Goal: Task Accomplishment & Management: Complete application form

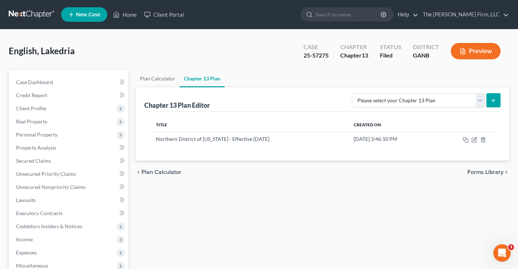
click at [19, 16] on link at bounding box center [32, 14] width 47 height 13
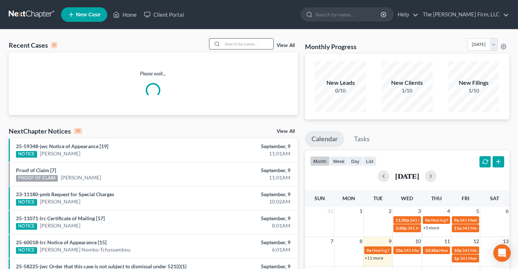
click at [230, 40] on input "search" at bounding box center [247, 44] width 51 height 11
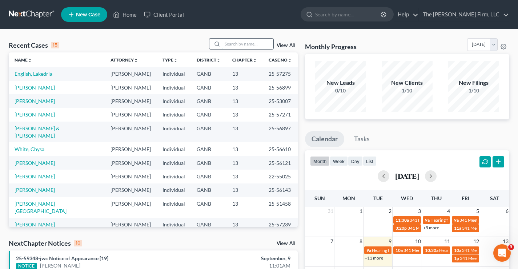
paste input "Cajipe"
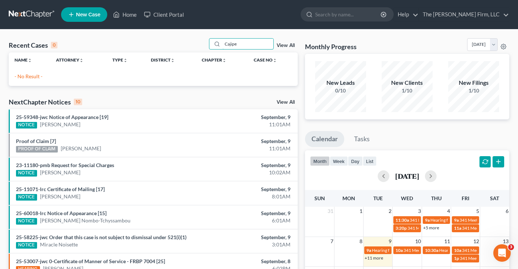
drag, startPoint x: 244, startPoint y: 44, endPoint x: 210, endPoint y: 45, distance: 33.8
click at [212, 44] on div "Cajipe" at bounding box center [241, 43] width 65 height 11
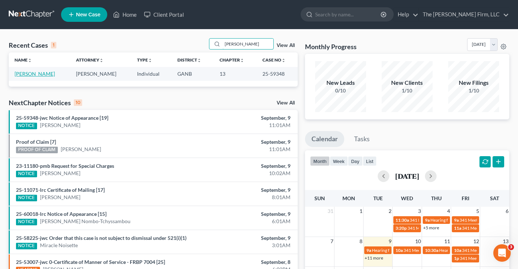
type input "redding"
click at [32, 75] on link "Redding, Darrell" at bounding box center [35, 74] width 40 height 6
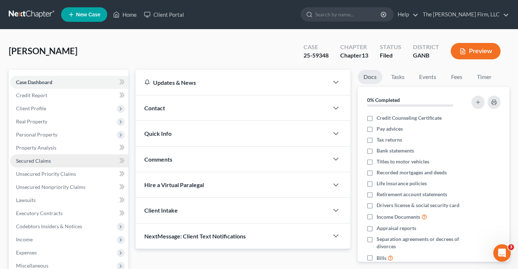
click at [36, 158] on span "Secured Claims" at bounding box center [33, 160] width 35 height 6
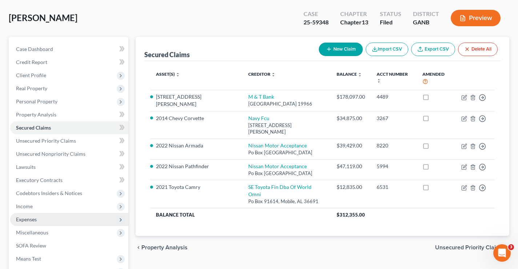
scroll to position [73, 0]
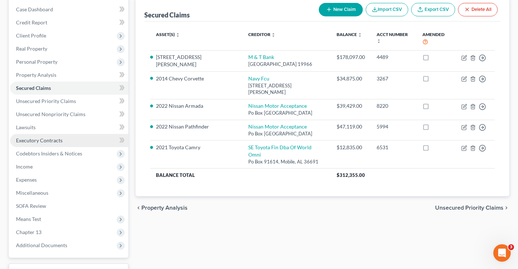
click at [35, 140] on span "Executory Contracts" at bounding box center [39, 140] width 47 height 6
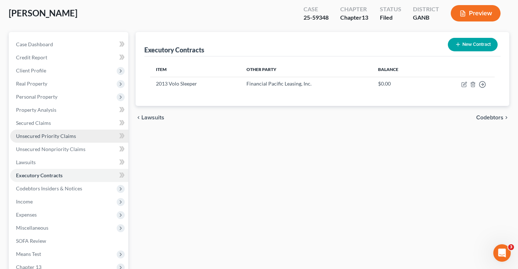
scroll to position [73, 0]
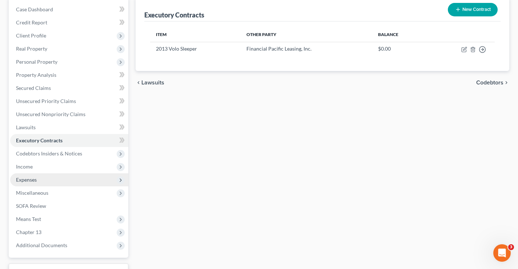
click at [24, 180] on span "Expenses" at bounding box center [26, 179] width 21 height 6
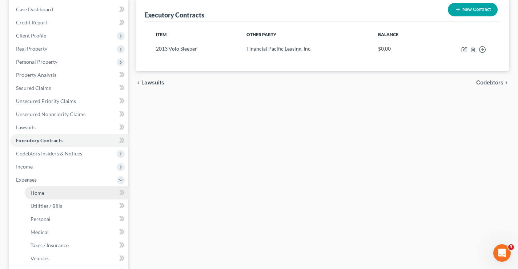
click at [40, 192] on span "Home" at bounding box center [38, 192] width 14 height 6
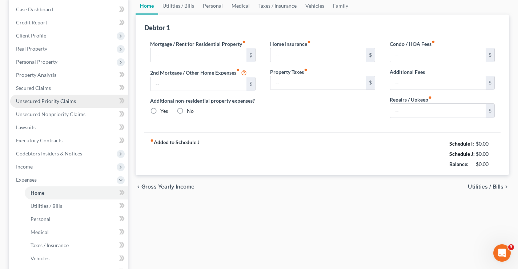
type input "1,715.00"
type input "0.00"
radio input "true"
type input "0.00"
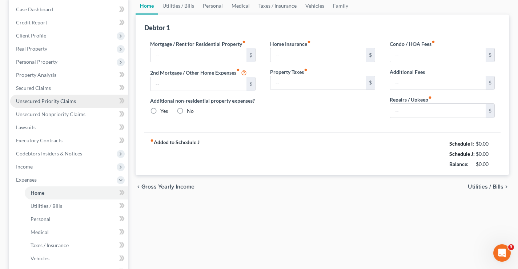
type input "50.00"
type input "0.00"
type input "150.00"
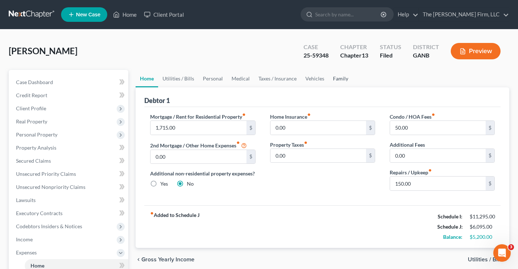
click at [338, 77] on link "Family" at bounding box center [341, 78] width 24 height 17
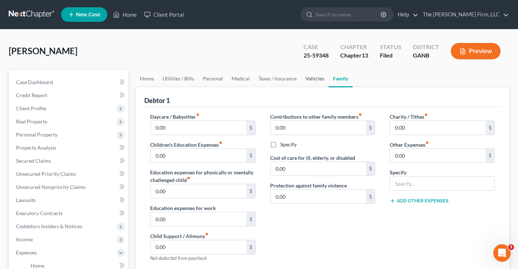
click at [319, 77] on link "Vehicles" at bounding box center [315, 78] width 28 height 17
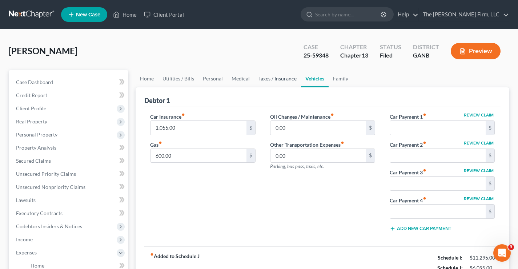
click at [277, 79] on link "Taxes / Insurance" at bounding box center [277, 78] width 47 height 17
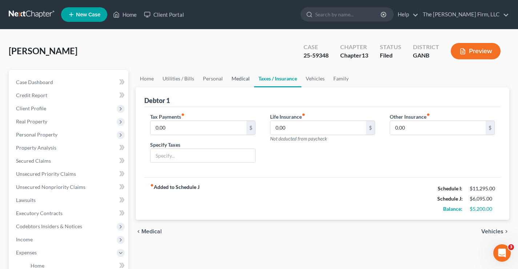
drag, startPoint x: 239, startPoint y: 81, endPoint x: 233, endPoint y: 83, distance: 6.1
click at [238, 81] on link "Medical" at bounding box center [240, 78] width 27 height 17
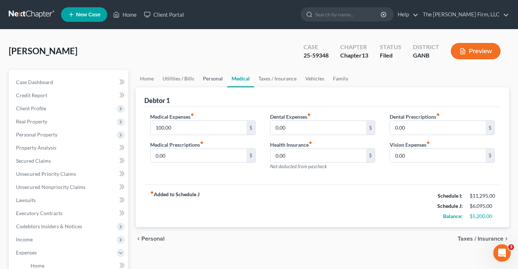
click at [206, 76] on link "Personal" at bounding box center [212, 78] width 29 height 17
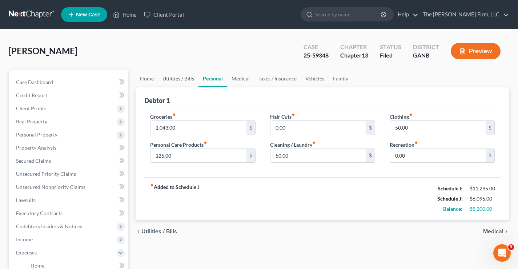
click at [174, 77] on link "Utilities / Bills" at bounding box center [178, 78] width 40 height 17
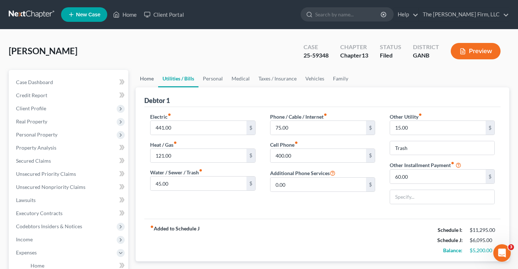
click at [150, 79] on link "Home" at bounding box center [147, 78] width 23 height 17
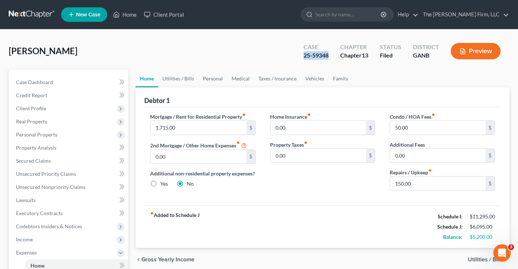
drag, startPoint x: 301, startPoint y: 54, endPoint x: 328, endPoint y: 55, distance: 26.9
click at [328, 55] on div "Case 25-59348" at bounding box center [316, 51] width 37 height 21
copy div "25-59348"
click at [273, 49] on div "Redding, Darrell Upgraded Case 25-59348 Chapter Chapter 13 Status Filed Distric…" at bounding box center [259, 54] width 500 height 32
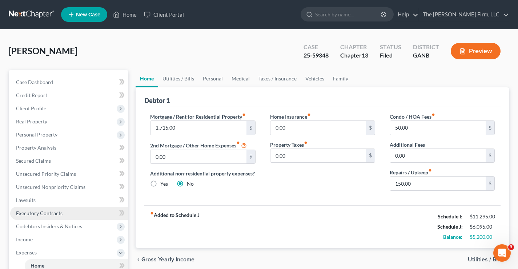
click at [41, 213] on span "Executory Contracts" at bounding box center [39, 213] width 47 height 6
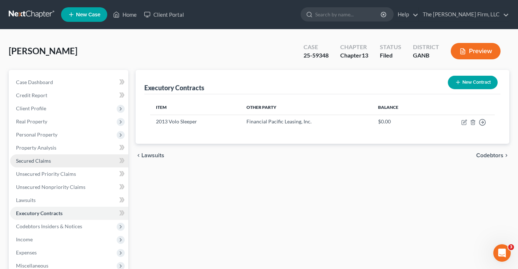
click at [32, 162] on span "Secured Claims" at bounding box center [33, 160] width 35 height 6
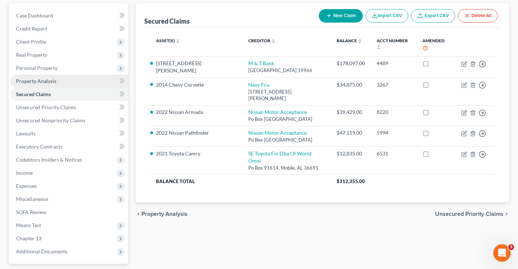
scroll to position [73, 0]
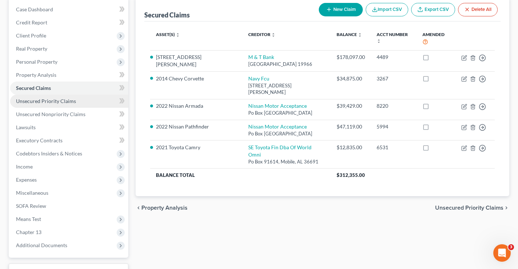
click at [41, 102] on span "Unsecured Priority Claims" at bounding box center [46, 101] width 60 height 6
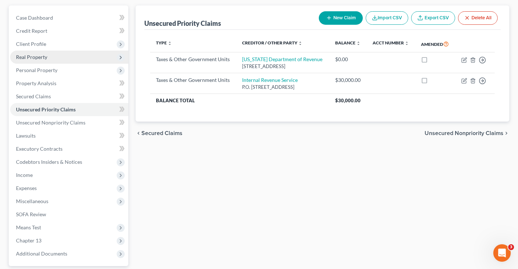
scroll to position [73, 0]
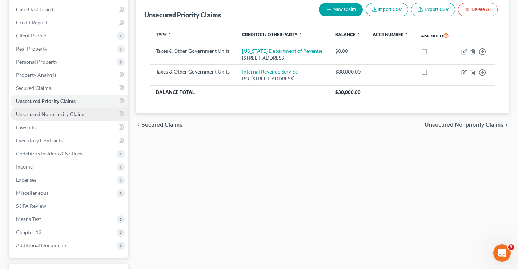
click at [41, 113] on span "Unsecured Nonpriority Claims" at bounding box center [50, 114] width 69 height 6
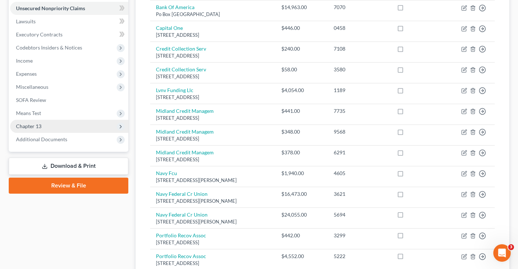
scroll to position [109, 0]
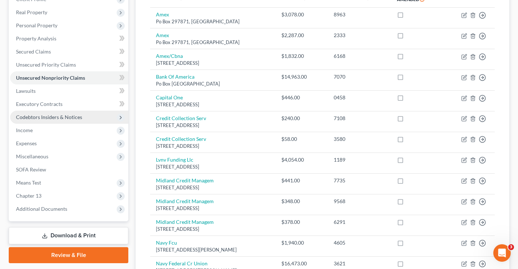
click at [31, 119] on span "Codebtors Insiders & Notices" at bounding box center [49, 117] width 66 height 6
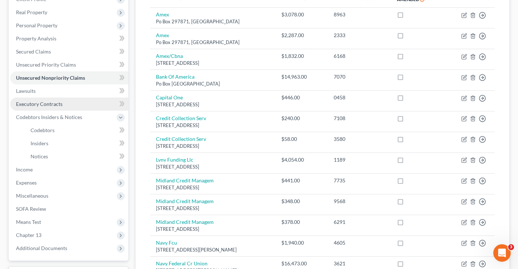
click at [47, 104] on span "Executory Contracts" at bounding box center [39, 104] width 47 height 6
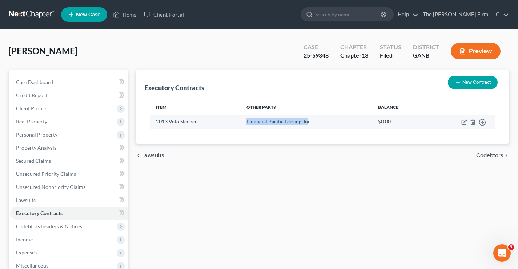
drag, startPoint x: 247, startPoint y: 121, endPoint x: 306, endPoint y: 121, distance: 58.9
click at [306, 121] on td "Financial Pacific Leasing, Inc." at bounding box center [307, 121] width 132 height 14
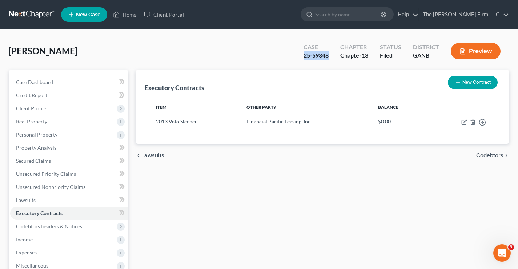
drag, startPoint x: 304, startPoint y: 54, endPoint x: 331, endPoint y: 54, distance: 27.6
click at [331, 54] on div "Case 25-59348" at bounding box center [316, 51] width 37 height 21
copy div "25-59348"
click at [24, 10] on link at bounding box center [32, 14] width 47 height 13
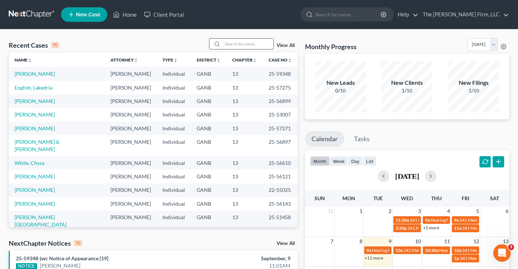
click at [240, 43] on input "search" at bounding box center [247, 44] width 51 height 11
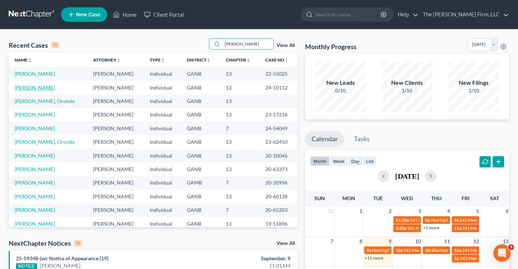
type input "[PERSON_NAME]"
click at [34, 87] on link "[PERSON_NAME]" at bounding box center [35, 87] width 40 height 6
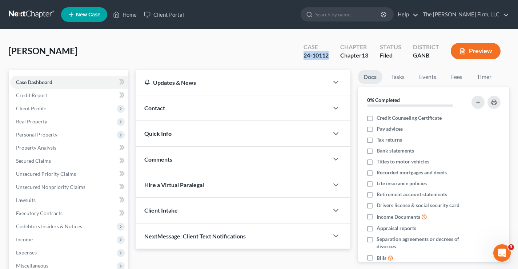
drag, startPoint x: 300, startPoint y: 56, endPoint x: 329, endPoint y: 54, distance: 29.1
click at [329, 54] on div "Case 24-10112" at bounding box center [316, 51] width 37 height 21
copy div "24-10112"
click at [24, 13] on link at bounding box center [32, 14] width 47 height 13
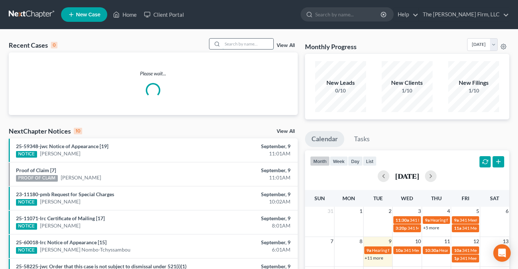
click at [241, 42] on input "search" at bounding box center [247, 44] width 51 height 11
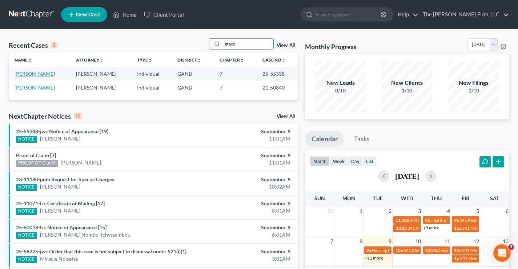
type input "grace"
click at [15, 73] on link "[PERSON_NAME]" at bounding box center [35, 74] width 40 height 6
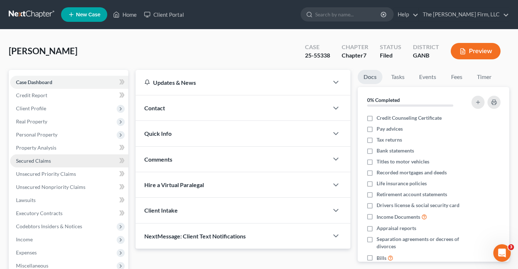
click at [28, 161] on span "Secured Claims" at bounding box center [33, 160] width 35 height 6
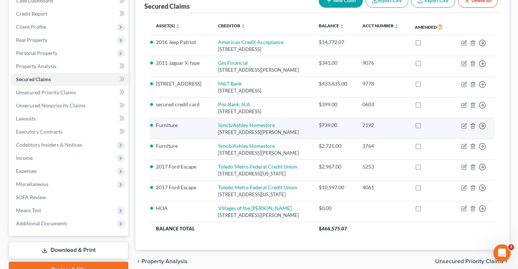
scroll to position [36, 0]
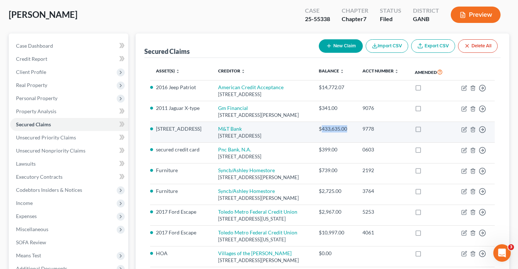
drag, startPoint x: 361, startPoint y: 128, endPoint x: 334, endPoint y: 129, distance: 26.9
click at [334, 129] on td "$433,635.00" at bounding box center [335, 132] width 44 height 21
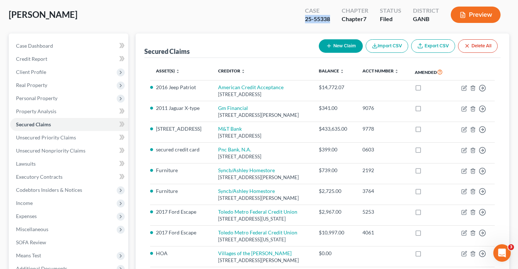
drag, startPoint x: 305, startPoint y: 18, endPoint x: 321, endPoint y: 21, distance: 16.3
click at [330, 22] on div "Case 25-55338" at bounding box center [317, 15] width 37 height 21
copy div "25-55338"
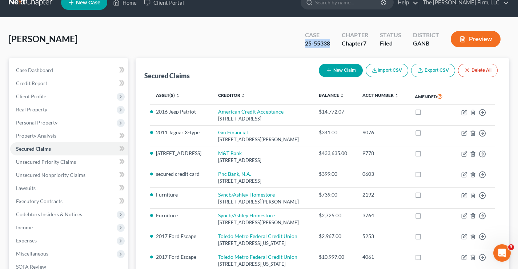
scroll to position [0, 0]
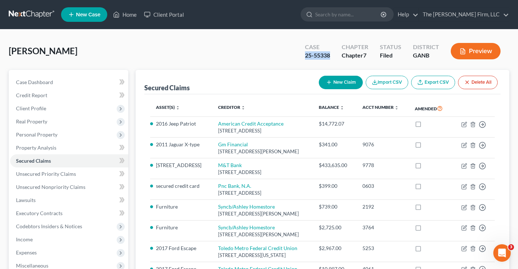
click at [29, 13] on link at bounding box center [32, 14] width 47 height 13
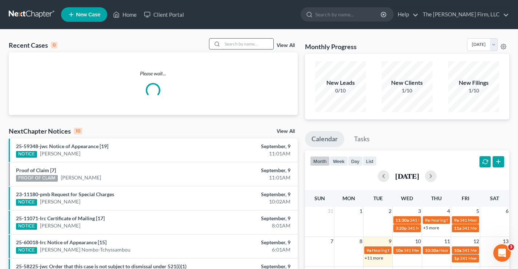
click at [241, 45] on input "search" at bounding box center [247, 44] width 51 height 11
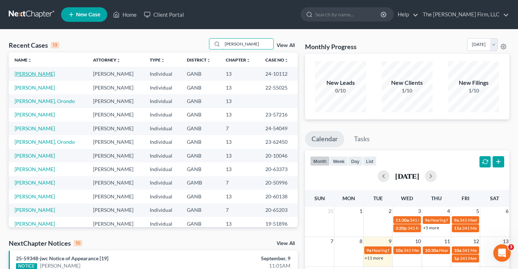
type input "[PERSON_NAME]"
click at [20, 76] on link "[PERSON_NAME]" at bounding box center [35, 74] width 40 height 6
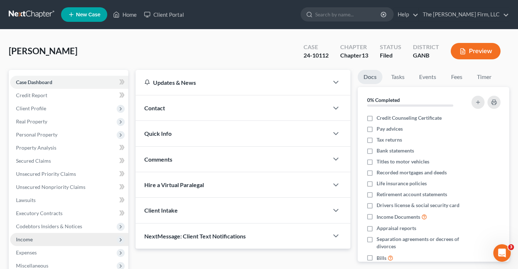
click at [19, 238] on span "Income" at bounding box center [24, 239] width 17 height 6
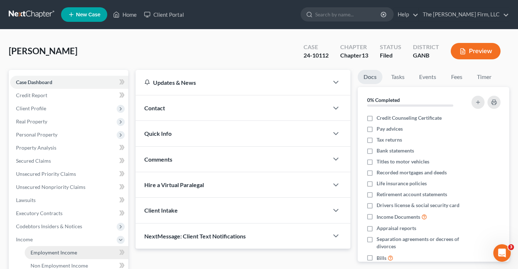
click at [36, 253] on span "Employment Income" at bounding box center [54, 252] width 47 height 6
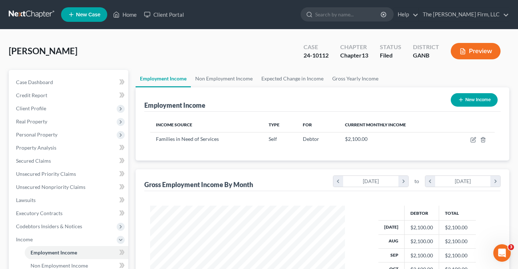
scroll to position [130, 209]
click at [238, 77] on link "Non Employment Income" at bounding box center [224, 78] width 66 height 17
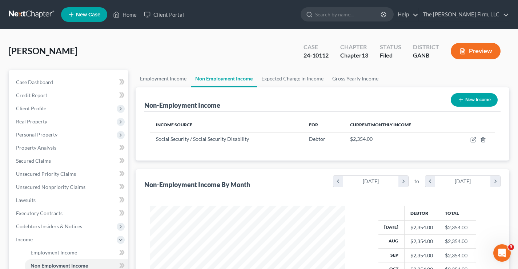
scroll to position [130, 209]
click at [288, 78] on link "Expected Change in Income" at bounding box center [292, 78] width 71 height 17
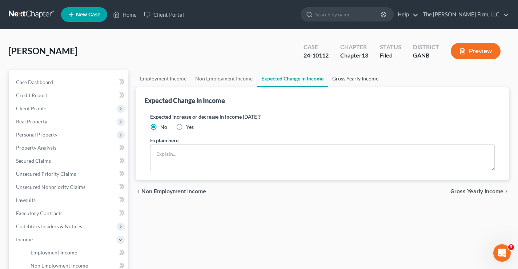
click at [348, 80] on link "Gross Yearly Income" at bounding box center [355, 78] width 55 height 17
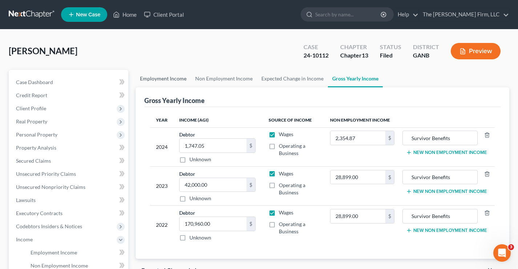
click at [165, 81] on link "Employment Income" at bounding box center [163, 78] width 55 height 17
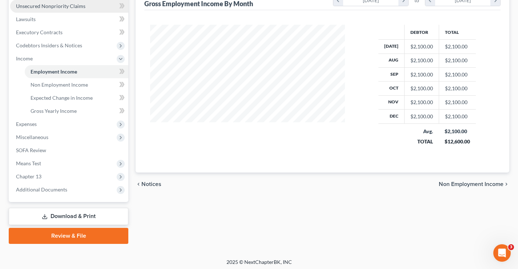
scroll to position [183, 0]
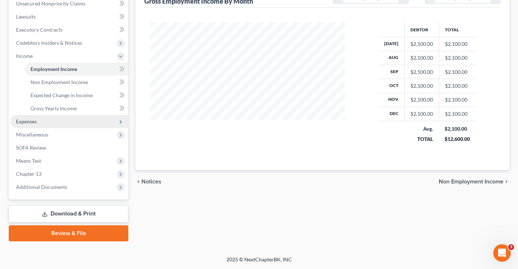
click at [37, 121] on span "Expenses" at bounding box center [26, 121] width 21 height 6
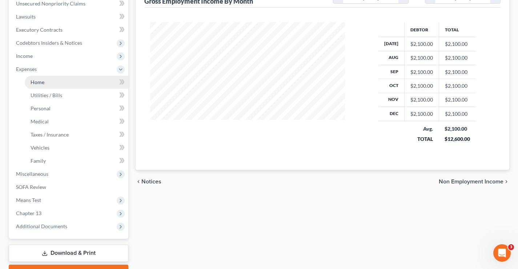
click at [47, 84] on link "Home" at bounding box center [77, 82] width 104 height 13
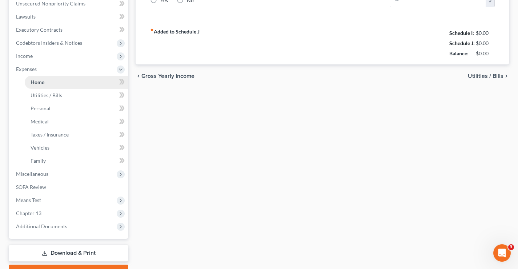
type input "0.00"
radio input "true"
type input "0.00"
type input "180.00"
type input "0.00"
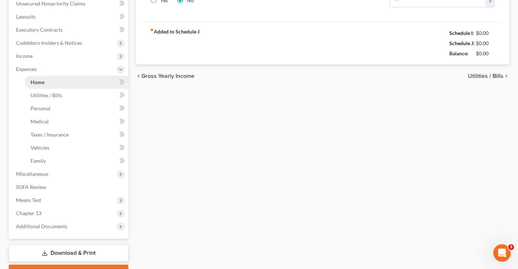
type input "0.00"
type input "62.00"
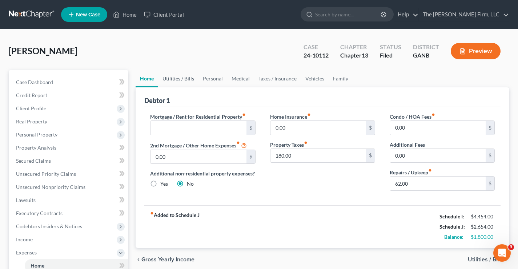
click at [174, 76] on link "Utilities / Bills" at bounding box center [178, 78] width 40 height 17
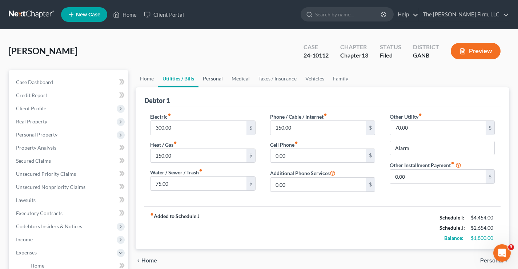
click at [209, 80] on link "Personal" at bounding box center [212, 78] width 29 height 17
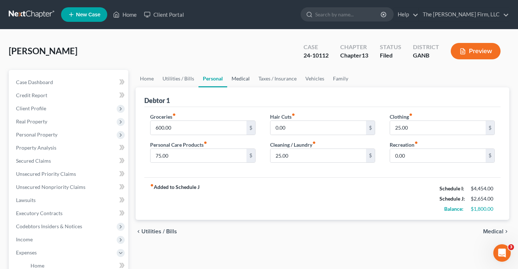
click at [236, 82] on link "Medical" at bounding box center [240, 78] width 27 height 17
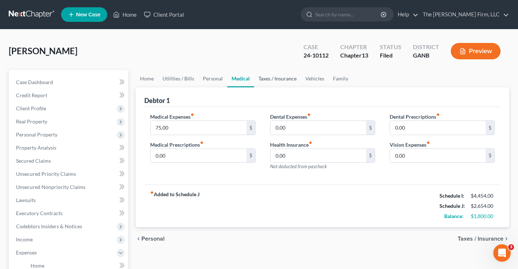
click at [275, 80] on link "Taxes / Insurance" at bounding box center [277, 78] width 47 height 17
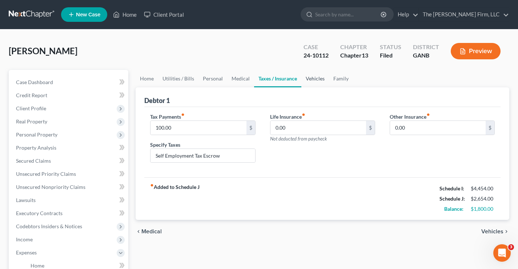
click at [317, 80] on link "Vehicles" at bounding box center [315, 78] width 28 height 17
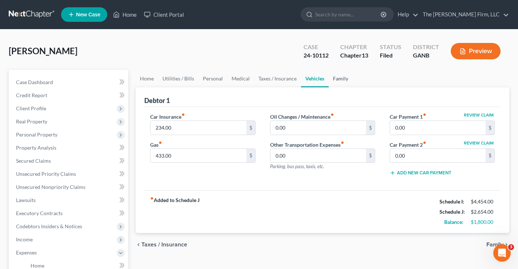
click at [338, 80] on link "Family" at bounding box center [341, 78] width 24 height 17
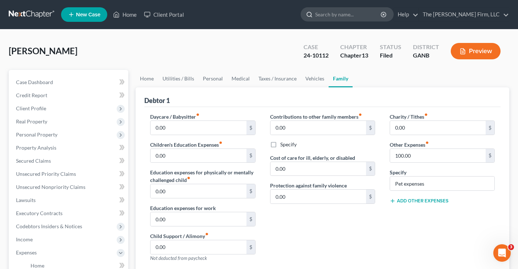
click at [355, 13] on input "search" at bounding box center [348, 14] width 67 height 13
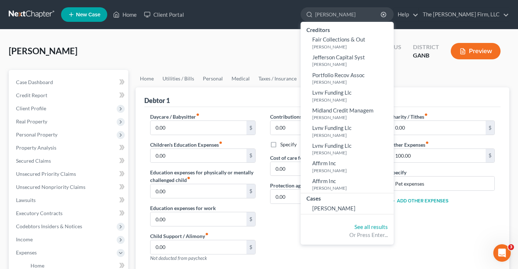
type input "[PERSON_NAME]"
click at [24, 14] on link at bounding box center [32, 14] width 47 height 13
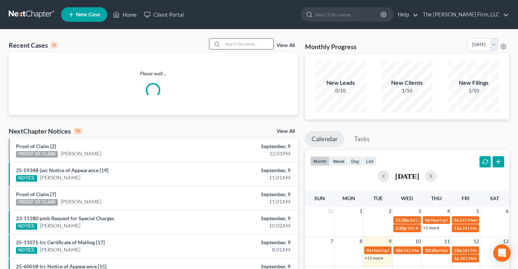
click at [245, 44] on input "search" at bounding box center [247, 44] width 51 height 11
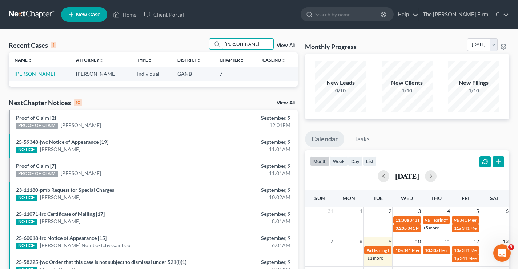
type input "[PERSON_NAME]"
click at [37, 72] on link "[PERSON_NAME]" at bounding box center [35, 74] width 40 height 6
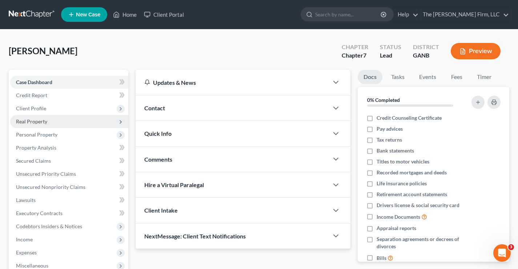
click at [18, 123] on span "Real Property" at bounding box center [31, 121] width 31 height 6
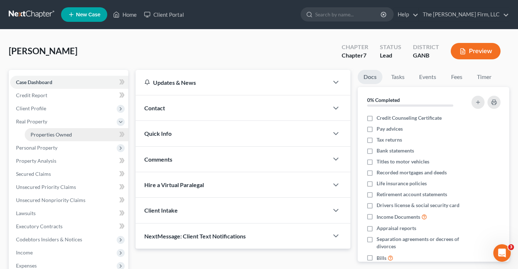
click at [44, 130] on link "Properties Owned" at bounding box center [77, 134] width 104 height 13
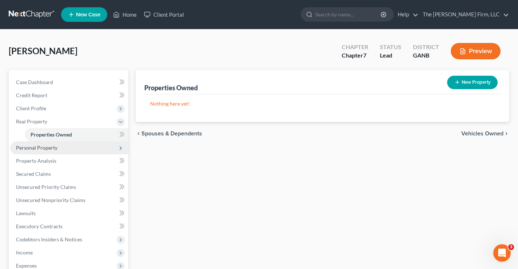
click at [47, 150] on span "Personal Property" at bounding box center [36, 147] width 41 height 6
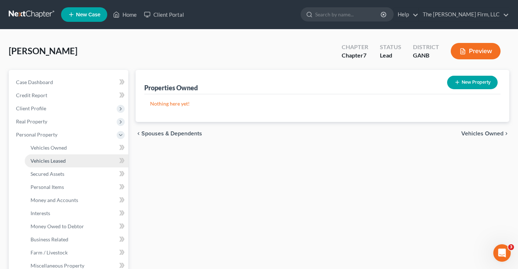
click at [48, 158] on span "Vehicles Leased" at bounding box center [48, 160] width 35 height 6
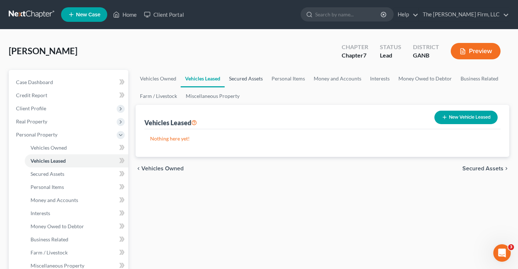
click at [244, 79] on link "Secured Assets" at bounding box center [246, 78] width 43 height 17
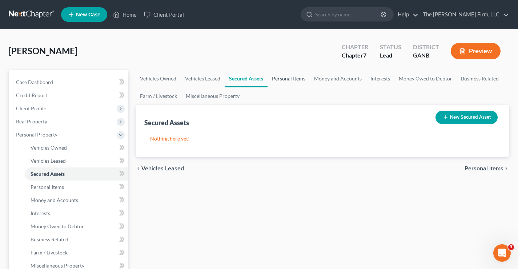
click at [280, 77] on link "Personal Items" at bounding box center [289, 78] width 42 height 17
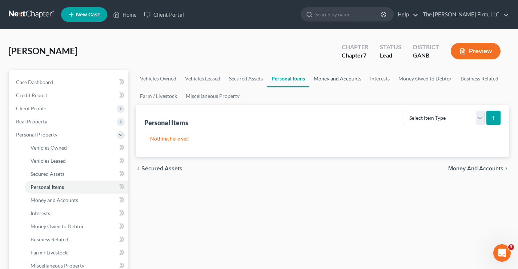
click at [333, 78] on link "Money and Accounts" at bounding box center [337, 78] width 56 height 17
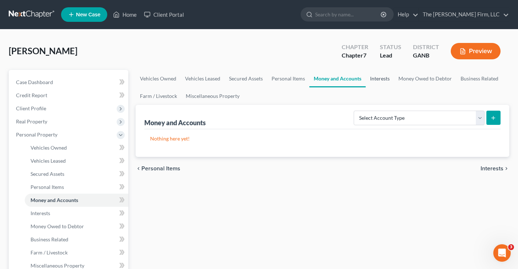
click at [385, 79] on link "Interests" at bounding box center [380, 78] width 28 height 17
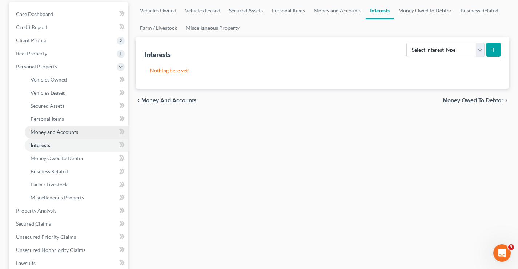
scroll to position [145, 0]
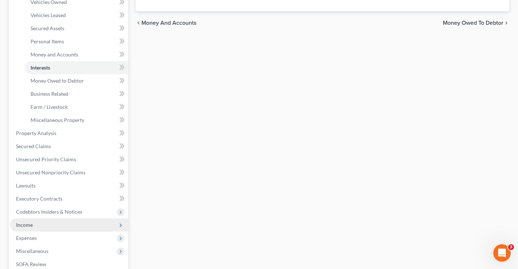
click at [25, 224] on span "Income" at bounding box center [24, 224] width 17 height 6
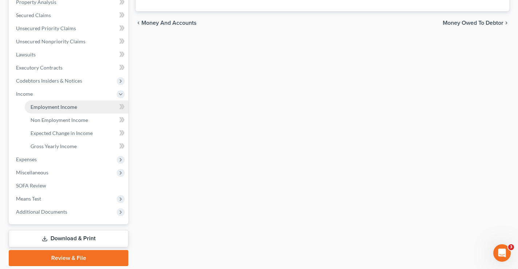
click at [62, 108] on span "Employment Income" at bounding box center [54, 107] width 47 height 6
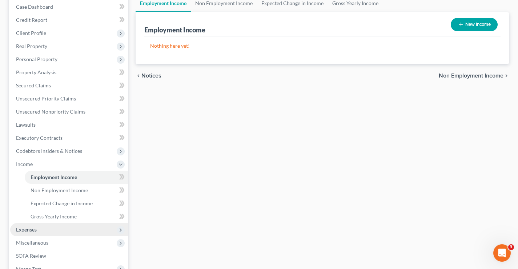
scroll to position [170, 0]
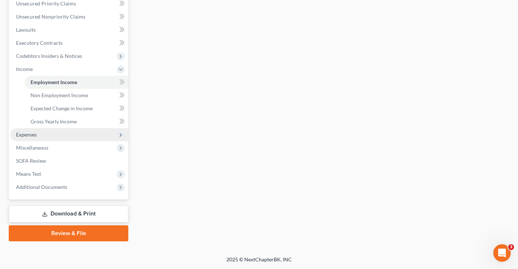
click at [27, 137] on span "Expenses" at bounding box center [69, 134] width 118 height 13
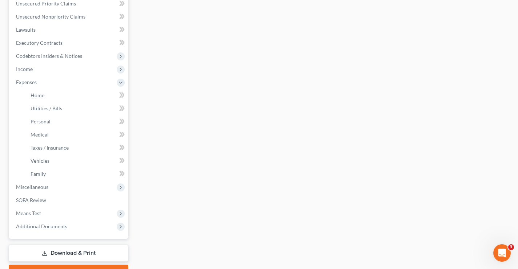
drag, startPoint x: 223, startPoint y: 219, endPoint x: 228, endPoint y: 218, distance: 5.1
click at [223, 219] on div "Employment Income Non Employment Income Expected Change in Income Gross Yearly …" at bounding box center [322, 90] width 381 height 381
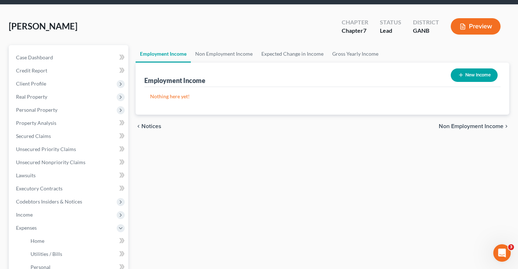
scroll to position [0, 0]
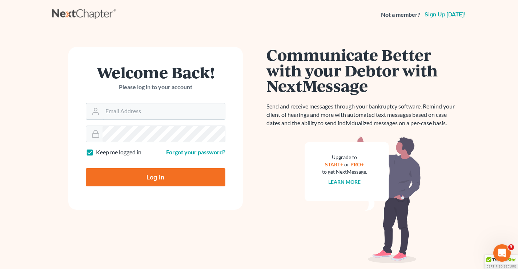
type input "[PERSON_NAME][EMAIL_ADDRESS][DOMAIN_NAME]"
click at [154, 178] on input "Log In" at bounding box center [156, 177] width 140 height 18
type input "Thinking..."
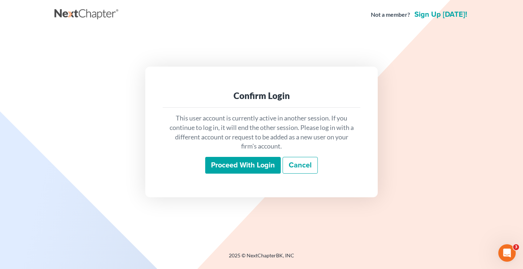
click at [250, 166] on input "Proceed with login" at bounding box center [243, 165] width 76 height 17
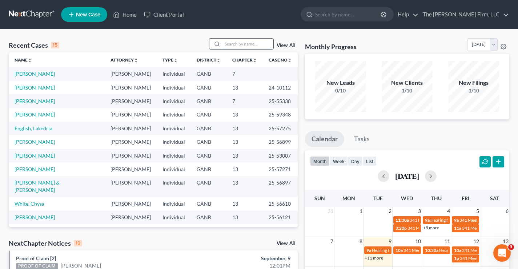
click at [233, 44] on input "search" at bounding box center [247, 44] width 51 height 11
type input "[PERSON_NAME]"
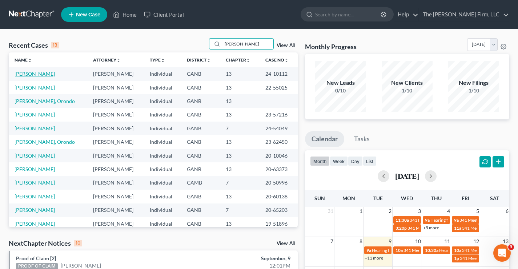
click at [35, 75] on link "[PERSON_NAME]" at bounding box center [35, 74] width 40 height 6
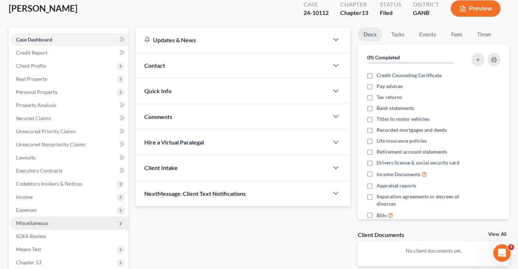
scroll to position [109, 0]
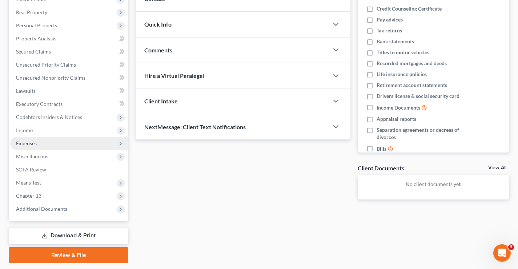
click at [23, 143] on span "Expenses" at bounding box center [26, 143] width 21 height 6
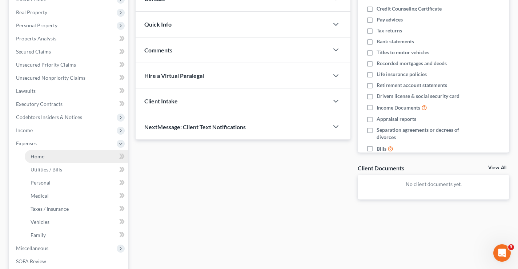
click at [29, 154] on link "Home" at bounding box center [77, 156] width 104 height 13
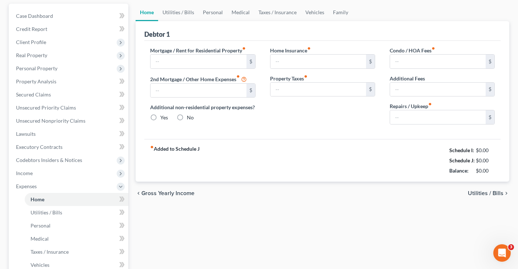
type input "0.00"
radio input "true"
type input "0.00"
type input "180.00"
type input "0.00"
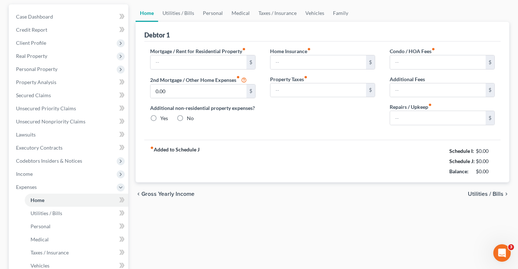
type input "0.00"
type input "62.00"
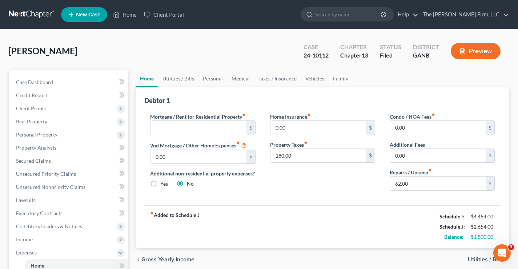
click at [57, 51] on div "[PERSON_NAME] Upgraded Case 24-10112 Chapter Chapter 13 Status Filed District G…" at bounding box center [259, 54] width 500 height 32
drag, startPoint x: 300, startPoint y: 53, endPoint x: 329, endPoint y: 56, distance: 29.6
click at [329, 56] on div "Case 24-10112" at bounding box center [316, 51] width 37 height 21
copy div "24-10112"
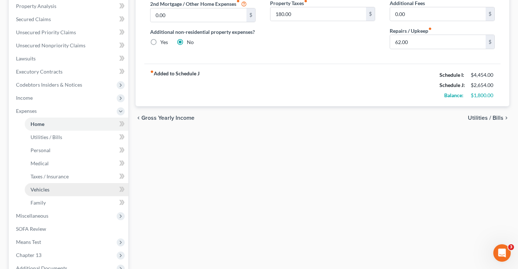
scroll to position [218, 0]
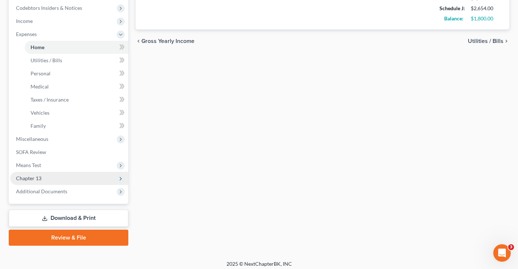
drag, startPoint x: 37, startPoint y: 178, endPoint x: 42, endPoint y: 178, distance: 5.1
click at [37, 178] on span "Chapter 13" at bounding box center [28, 178] width 25 height 6
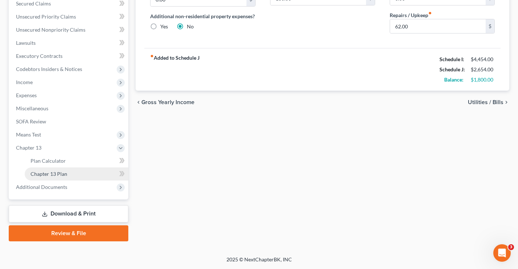
click at [56, 174] on span "Chapter 13 Plan" at bounding box center [49, 173] width 37 height 6
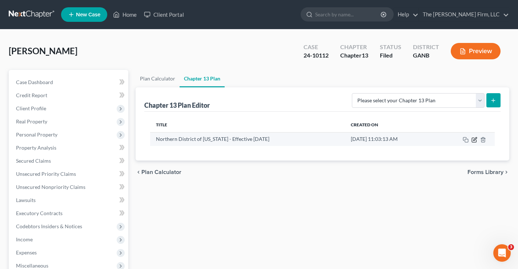
click at [473, 139] on icon "button" at bounding box center [474, 140] width 6 height 6
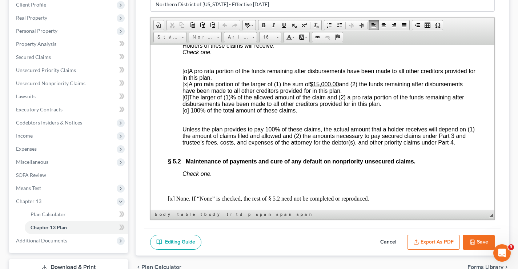
scroll to position [2400, 0]
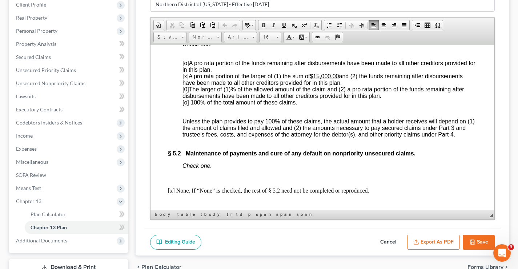
drag, startPoint x: 190, startPoint y: 98, endPoint x: 343, endPoint y: 104, distance: 153.1
click at [343, 104] on p "[o] A pro rata portion of the funds remaining after disbursements have been mad…" at bounding box center [329, 83] width 294 height 46
click at [303, 85] on span "[x] A pro rata portion of the larger of (1) the sum of $15,000.00 and (2) the f…" at bounding box center [322, 79] width 280 height 13
drag, startPoint x: 312, startPoint y: 97, endPoint x: 340, endPoint y: 99, distance: 28.0
click at [339, 79] on u "$15,000.00" at bounding box center [324, 76] width 29 height 6
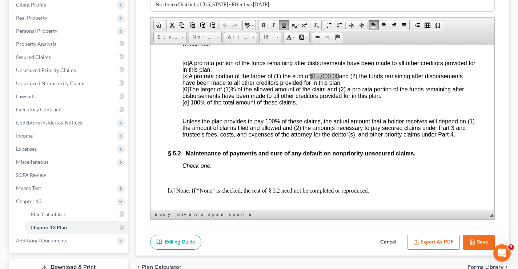
scroll to position [2364, 0]
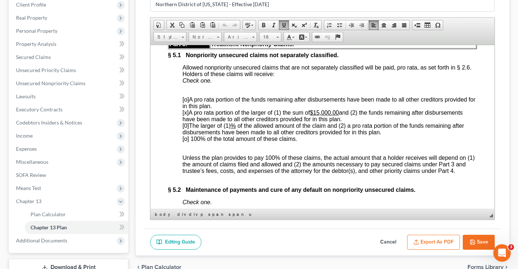
click at [205, 122] on span "[x] A pro rata portion of the larger of (1) the sum of $15,000.00 and (2) the f…" at bounding box center [322, 115] width 280 height 13
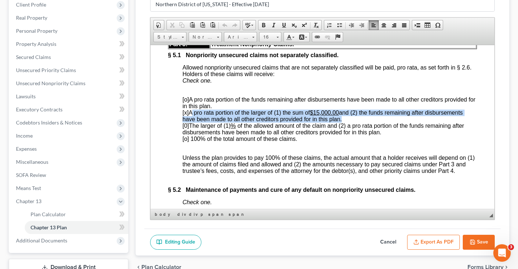
drag, startPoint x: 190, startPoint y: 136, endPoint x: 340, endPoint y: 139, distance: 150.1
click at [340, 122] on span "[x] A pro rata portion of the larger of (1) the sum of $15,000.00 and (2) the f…" at bounding box center [322, 115] width 280 height 13
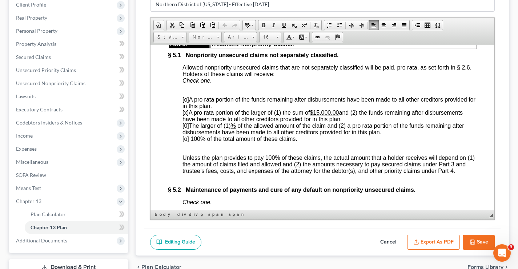
click at [343, 140] on p "[o] A pro rata portion of the funds remaining after disbursements have been mad…" at bounding box center [329, 119] width 294 height 46
drag, startPoint x: 347, startPoint y: 140, endPoint x: 180, endPoint y: 133, distance: 166.6
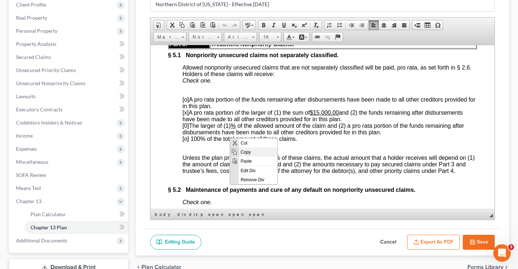
click at [248, 152] on span "Copy" at bounding box center [258, 151] width 39 height 9
copy span "[x] A pro rata portion of the larger of (1) the sum of $15,000.00 and (2) the f…"
click at [346, 142] on p "[o] A pro rata portion of the funds remaining after disbursements have been mad…" at bounding box center [329, 119] width 294 height 46
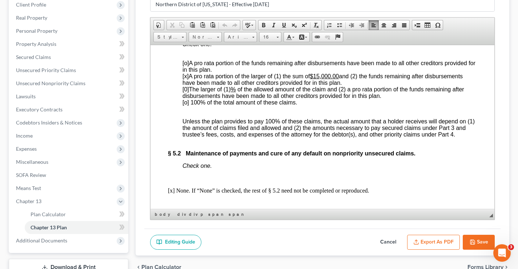
scroll to position [2364, 0]
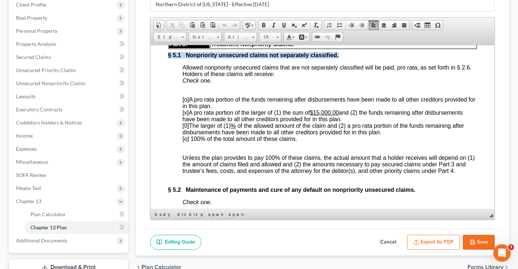
drag, startPoint x: 343, startPoint y: 78, endPoint x: 166, endPoint y: 79, distance: 177.0
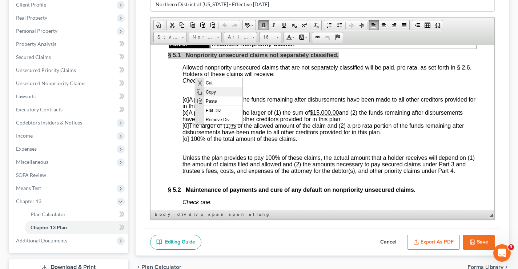
click at [217, 92] on span "Copy" at bounding box center [223, 91] width 39 height 9
copy strong "§ 5.1 Nonpriority unsecured claims not separately classified."
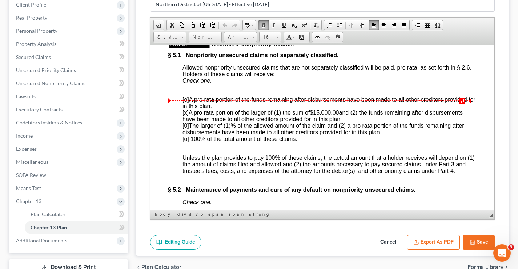
click at [287, 77] on div "Allowed nonpriority unsecured claims that are not separately classified will be…" at bounding box center [329, 70] width 294 height 13
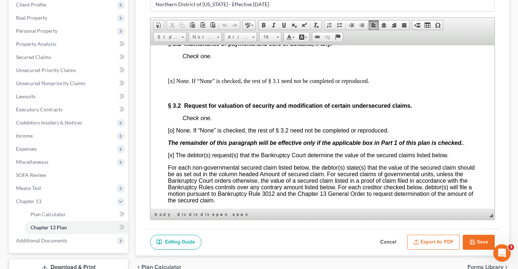
scroll to position [0, 0]
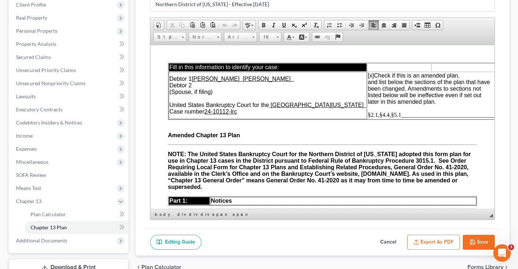
drag, startPoint x: 491, startPoint y: 164, endPoint x: 650, endPoint y: 94, distance: 172.9
click at [480, 241] on button "Save" at bounding box center [479, 241] width 32 height 15
